Goal: Transaction & Acquisition: Purchase product/service

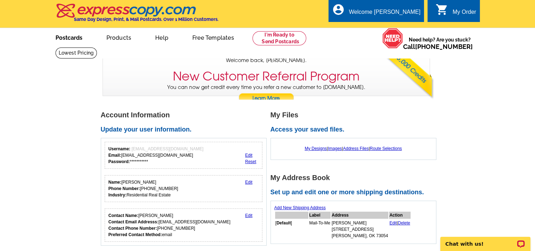
click at [74, 37] on link "Postcards" at bounding box center [69, 37] width 50 height 17
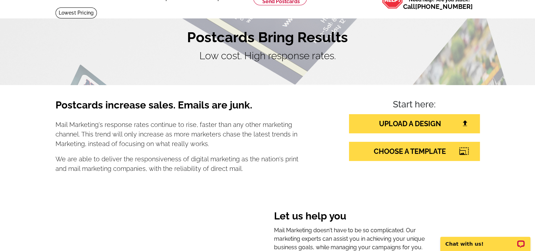
scroll to position [71, 0]
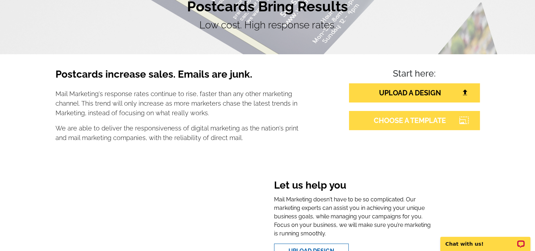
click at [389, 120] on link "CHOOSE A TEMPLATE" at bounding box center [414, 120] width 131 height 19
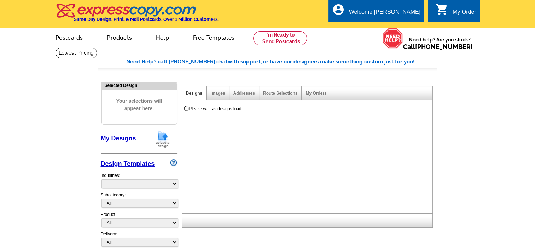
select select "785"
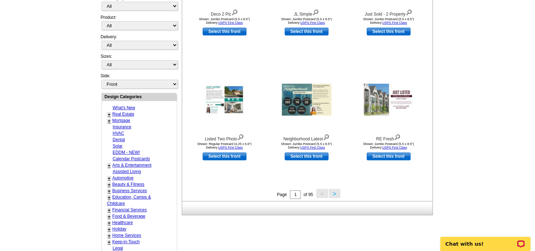
scroll to position [212, 0]
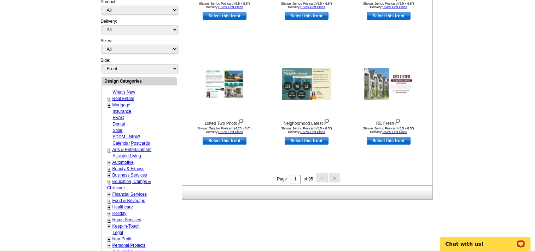
click at [110, 96] on link "+" at bounding box center [109, 99] width 3 height 6
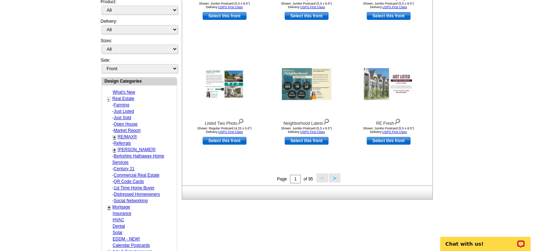
click at [119, 128] on link "Market Report" at bounding box center [127, 130] width 27 height 5
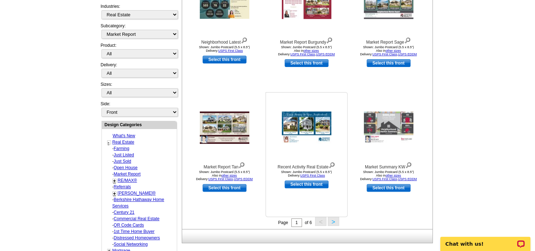
scroll to position [211, 0]
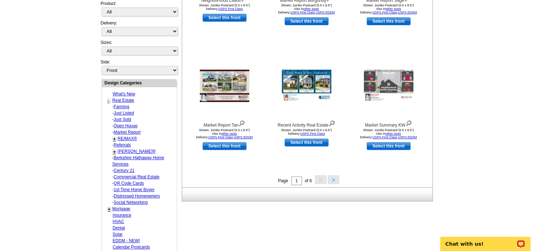
click at [120, 104] on link "Farming" at bounding box center [122, 106] width 16 height 5
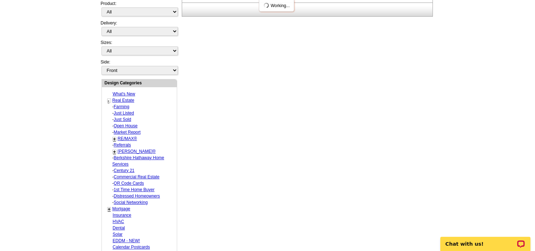
select select "1208"
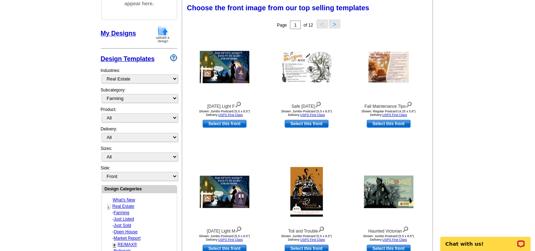
scroll to position [104, 0]
click at [409, 105] on img at bounding box center [409, 104] width 7 height 8
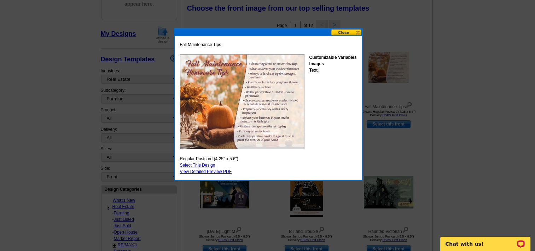
click at [351, 33] on button at bounding box center [346, 32] width 31 height 7
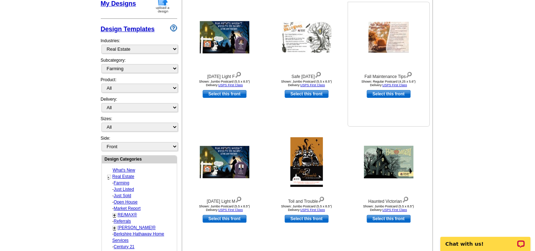
scroll to position [175, 0]
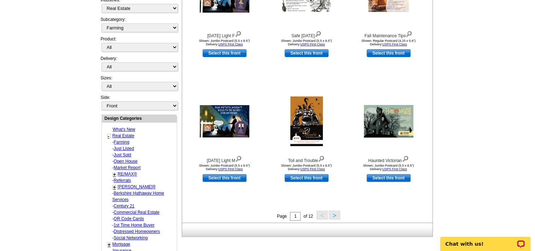
click at [331, 216] on button ">" at bounding box center [334, 214] width 11 height 9
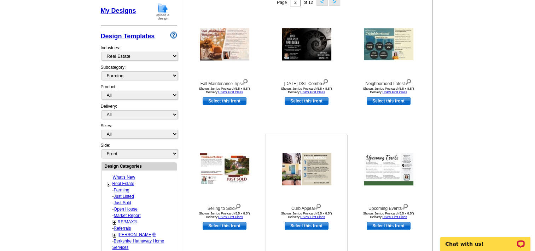
scroll to position [140, 0]
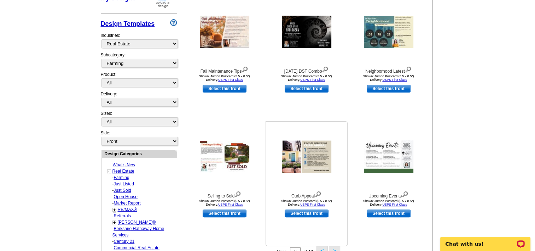
click at [317, 195] on img at bounding box center [318, 193] width 7 height 8
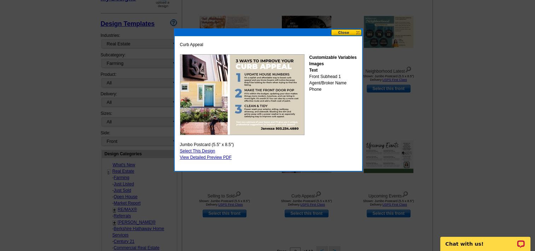
click at [345, 31] on button at bounding box center [346, 32] width 31 height 7
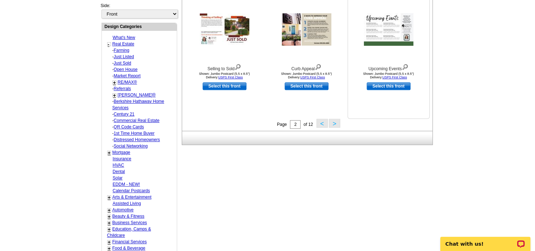
scroll to position [281, 0]
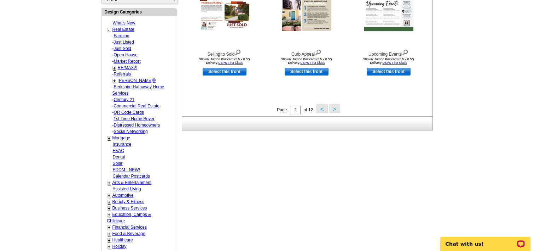
click at [334, 109] on button ">" at bounding box center [334, 108] width 11 height 9
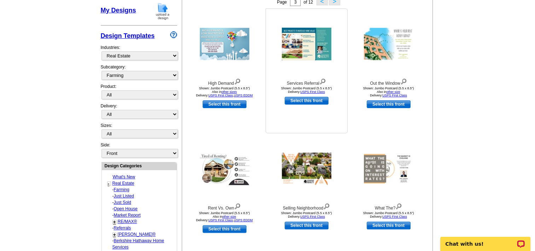
scroll to position [140, 0]
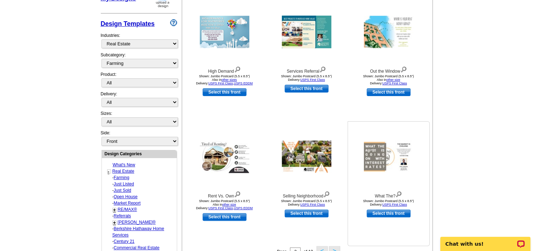
click at [400, 193] on img at bounding box center [399, 193] width 7 height 8
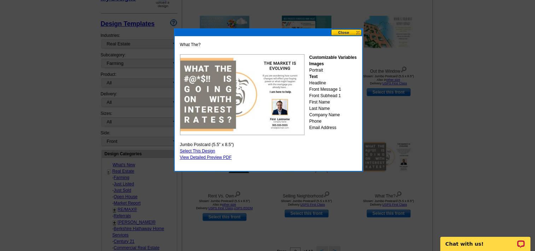
click at [347, 34] on button at bounding box center [346, 32] width 31 height 7
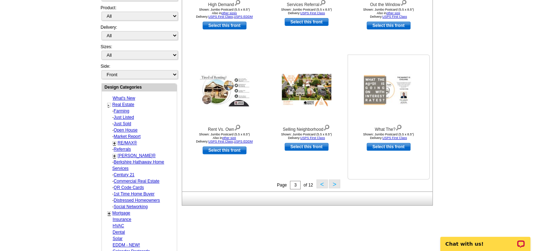
scroll to position [211, 0]
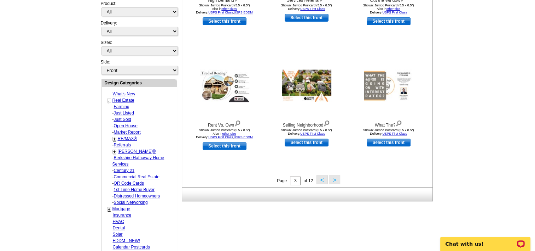
click at [335, 180] on button ">" at bounding box center [334, 179] width 11 height 9
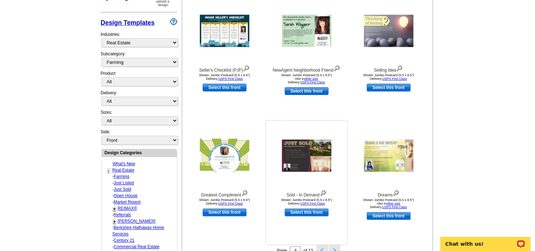
scroll to position [246, 0]
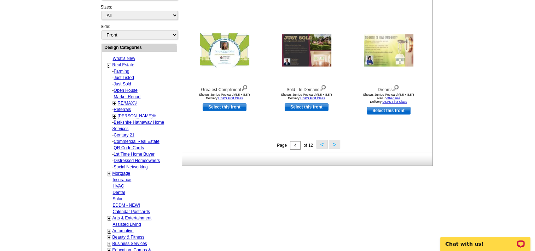
click at [336, 147] on button ">" at bounding box center [334, 143] width 11 height 9
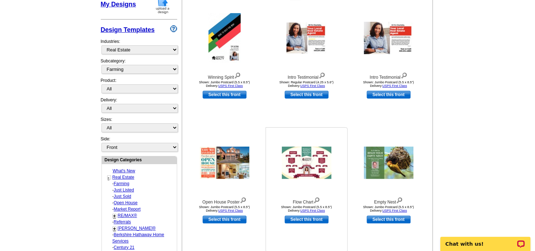
scroll to position [211, 0]
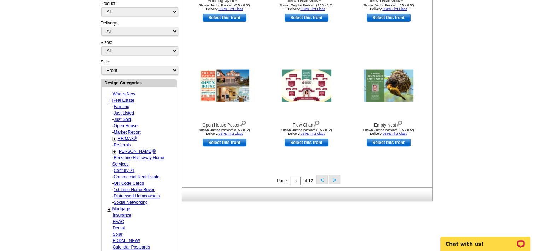
click at [336, 180] on button ">" at bounding box center [334, 179] width 11 height 9
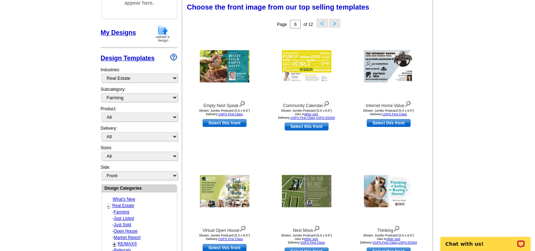
scroll to position [104, 0]
